Goal: Information Seeking & Learning: Learn about a topic

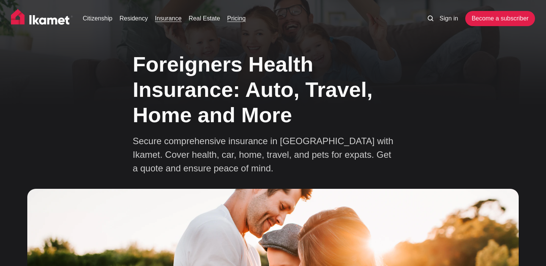
click at [239, 22] on link "Pricing" at bounding box center [236, 18] width 19 height 9
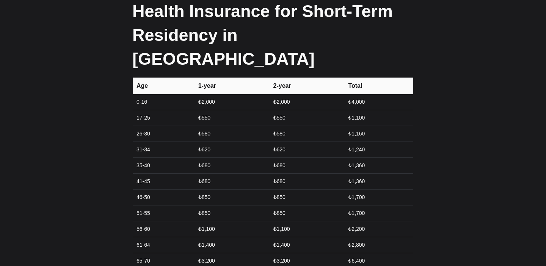
scroll to position [963, 0]
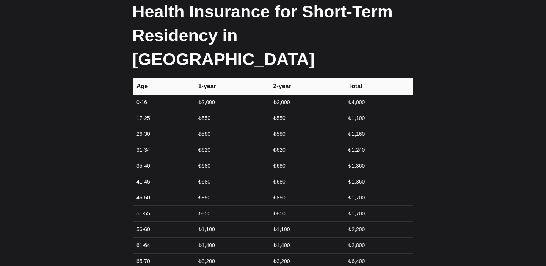
click at [159, 111] on td "17-25" at bounding box center [163, 119] width 61 height 16
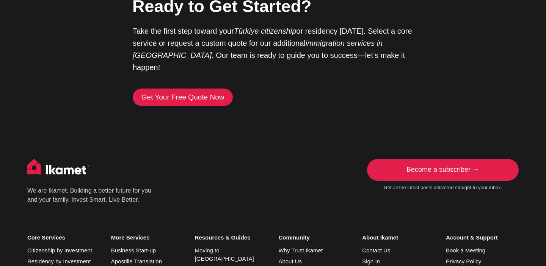
scroll to position [1839, 0]
